Goal: Task Accomplishment & Management: Use online tool/utility

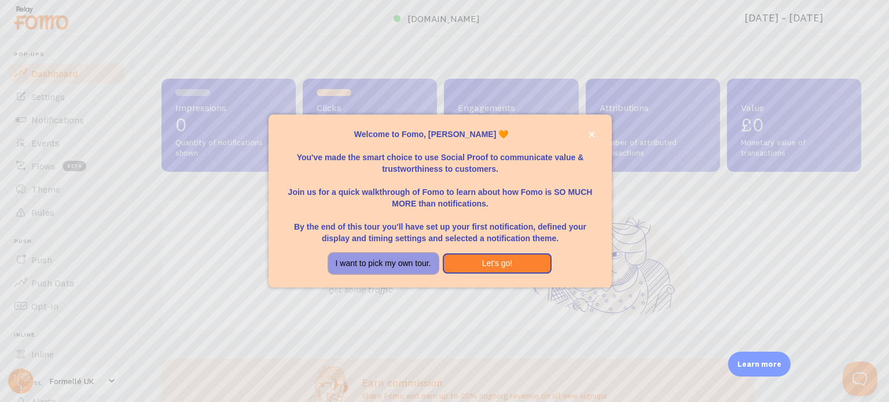
click at [399, 271] on button "I want to pick my own tour." at bounding box center [383, 264] width 109 height 21
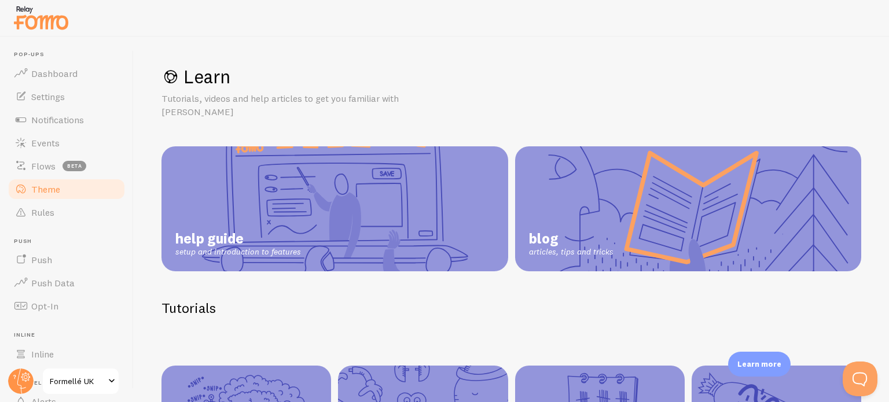
click at [56, 187] on span "Theme" at bounding box center [45, 189] width 29 height 12
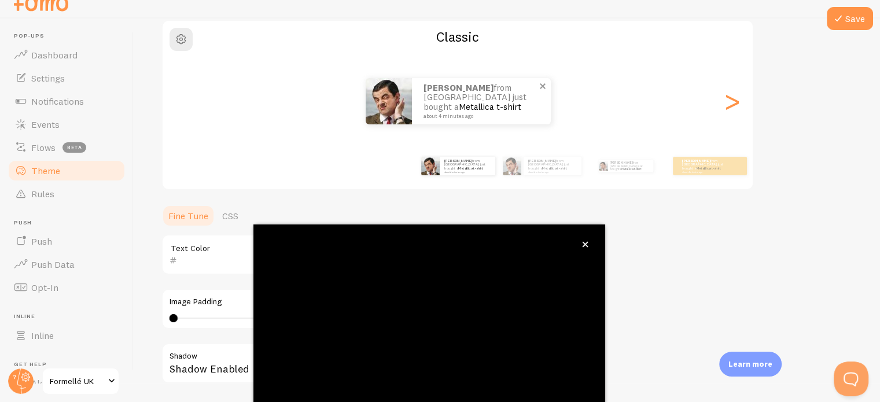
scroll to position [109, 0]
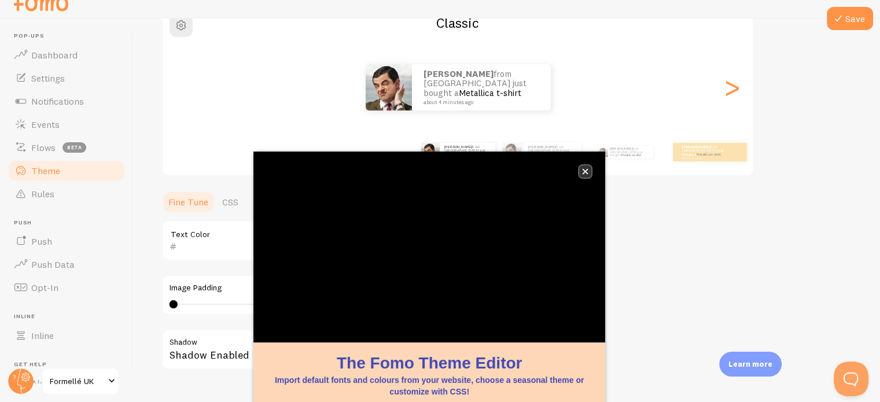
click at [586, 172] on icon "close," at bounding box center [586, 172] width 6 height 6
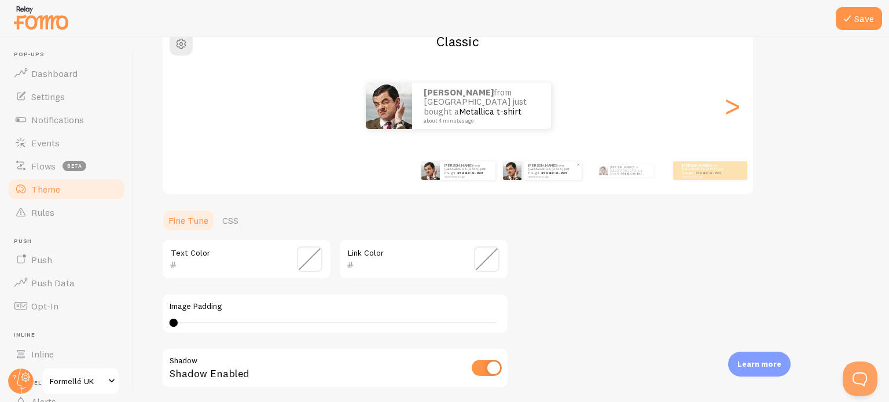
click at [537, 178] on div "[PERSON_NAME] from [GEOGRAPHIC_DATA] just bought a Metallica t-shirt about 4 mi…" at bounding box center [553, 170] width 58 height 19
